Goal: Information Seeking & Learning: Learn about a topic

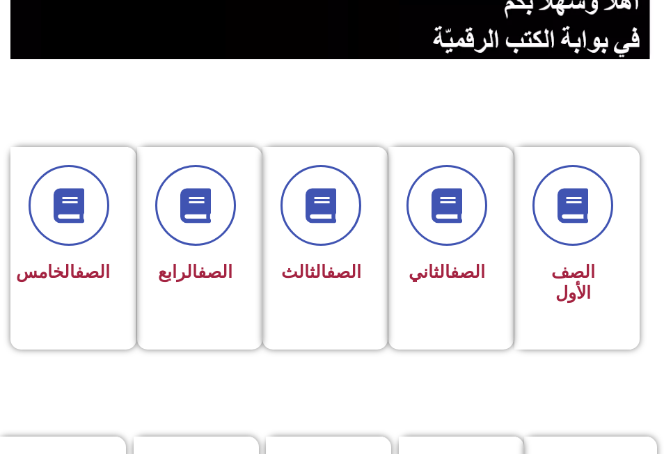
scroll to position [278, 0]
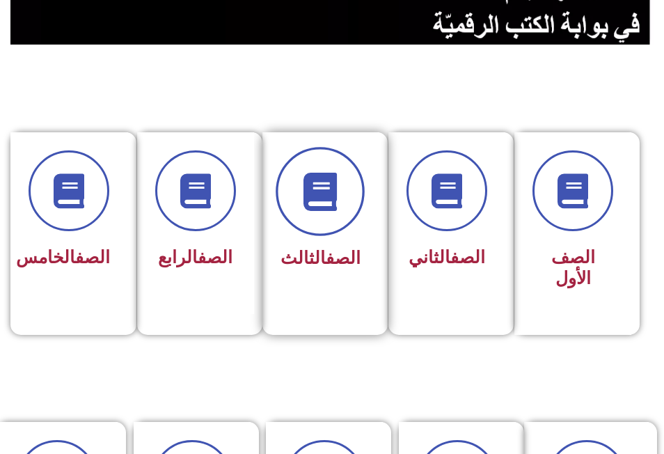
click at [296, 193] on span at bounding box center [320, 191] width 89 height 89
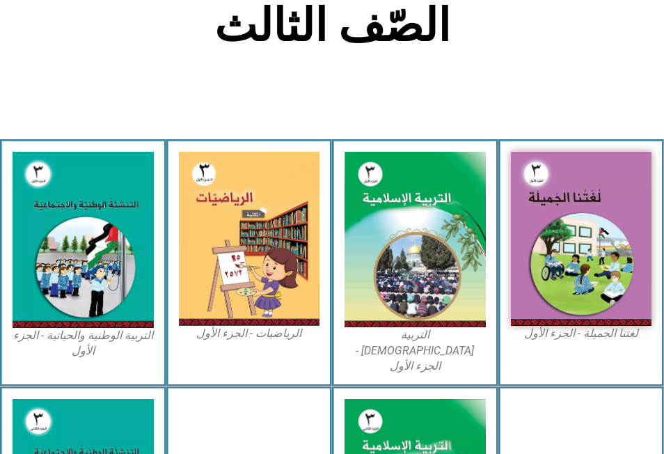
scroll to position [348, 0]
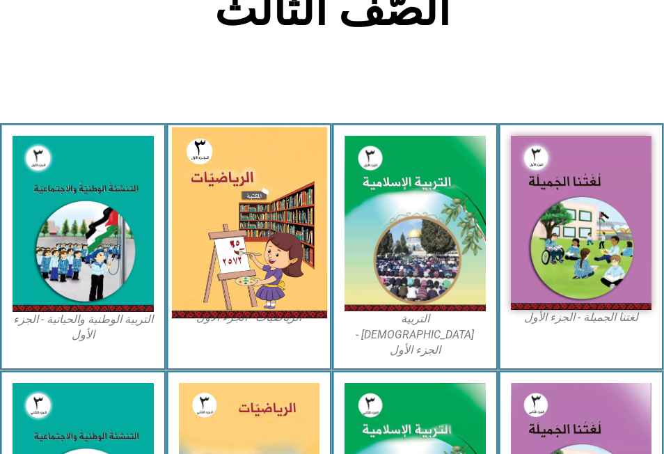
click at [239, 254] on img at bounding box center [248, 222] width 155 height 191
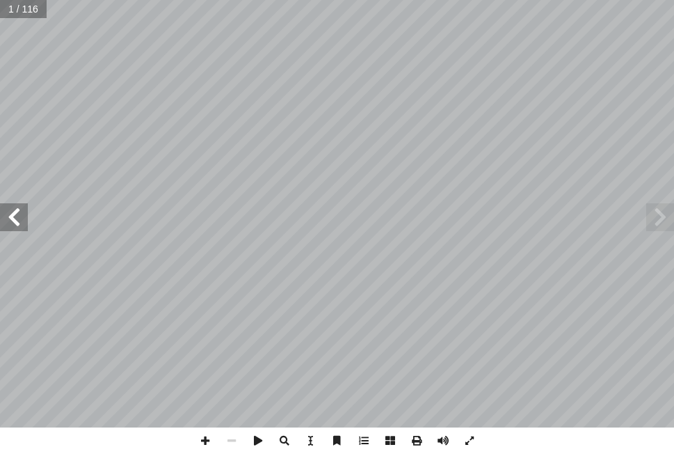
click at [15, 219] on span at bounding box center [14, 217] width 28 height 28
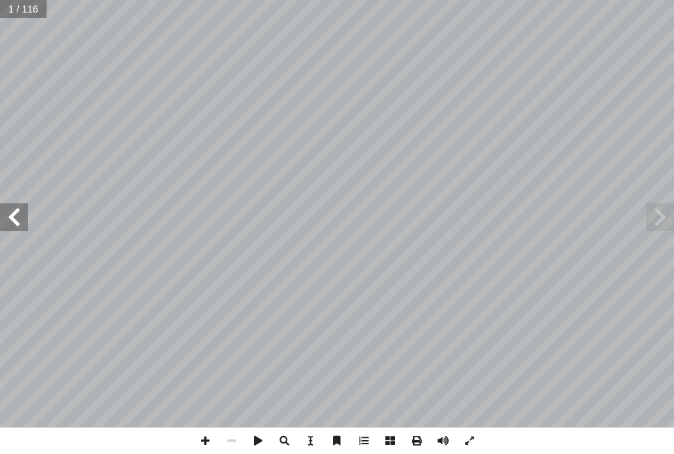
click at [15, 219] on span at bounding box center [14, 217] width 28 height 28
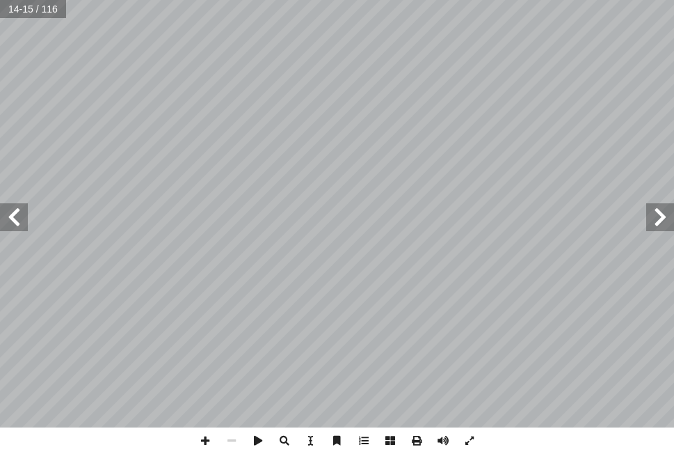
click at [15, 219] on span at bounding box center [14, 217] width 28 height 28
click at [231, 440] on span at bounding box center [231, 440] width 26 height 26
click at [10, 216] on span at bounding box center [14, 217] width 28 height 28
click at [233, 442] on span at bounding box center [231, 440] width 26 height 26
click at [233, 440] on span at bounding box center [231, 440] width 26 height 26
